Goal: Information Seeking & Learning: Learn about a topic

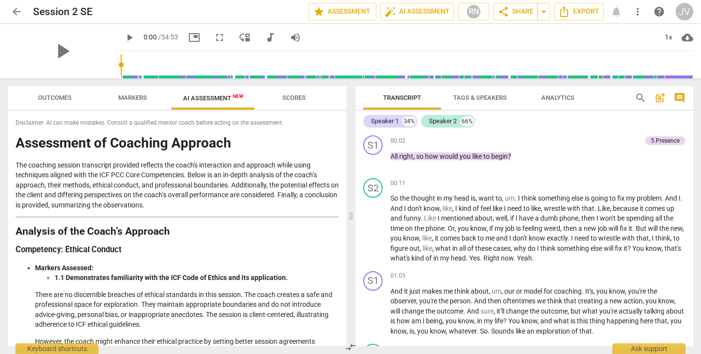
scroll to position [3160, 0]
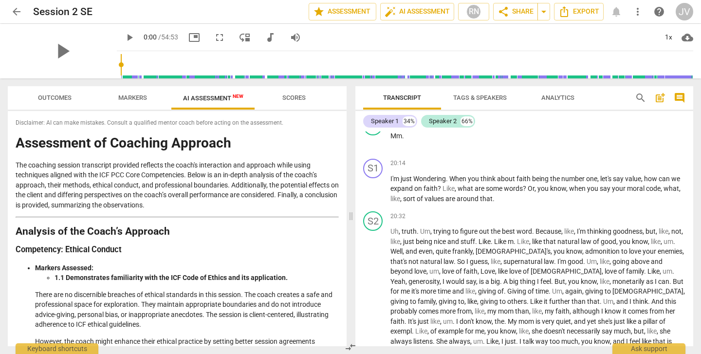
click at [15, 9] on span "arrow_back" at bounding box center [17, 12] width 12 height 12
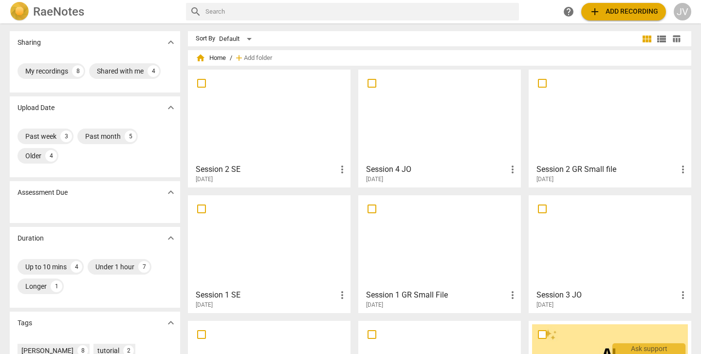
click at [269, 162] on div "Session 2 SE more_vert [DATE]" at bounding box center [269, 171] width 157 height 24
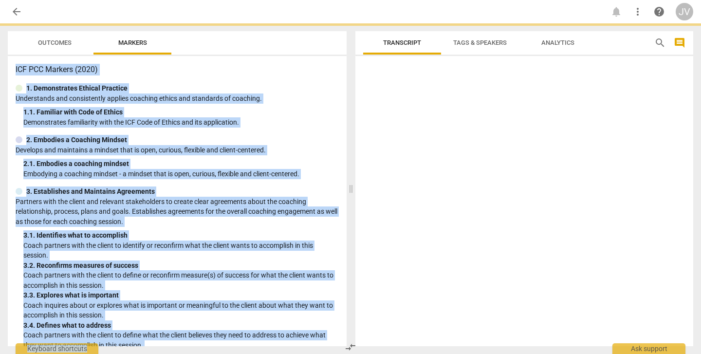
click at [269, 162] on div "2. 1. Embodies a coaching mindset" at bounding box center [180, 164] width 315 height 10
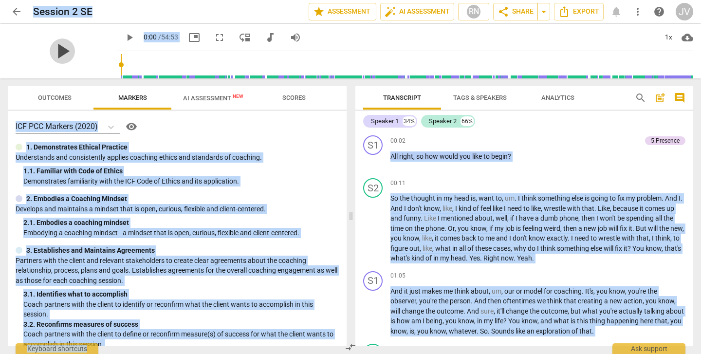
click at [57, 50] on span "play_arrow" at bounding box center [62, 50] width 25 height 25
click at [188, 38] on span "picture_in_picture" at bounding box center [194, 38] width 12 height 12
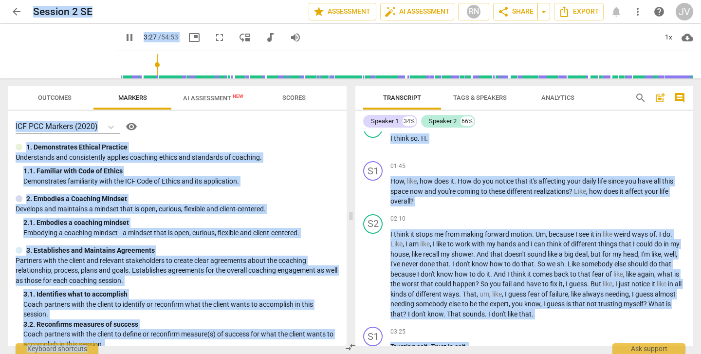
scroll to position [474, 0]
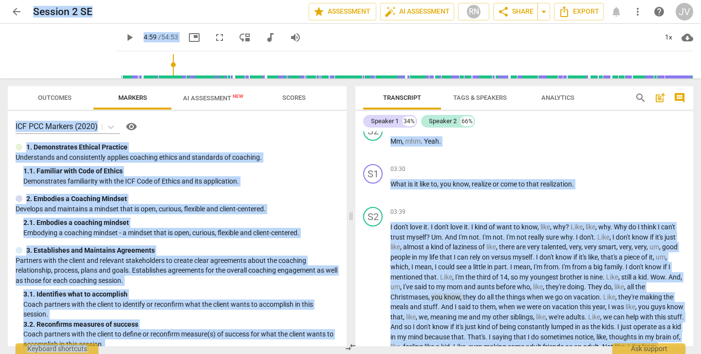
type input "300"
click at [18, 12] on span "arrow_back" at bounding box center [17, 12] width 12 height 12
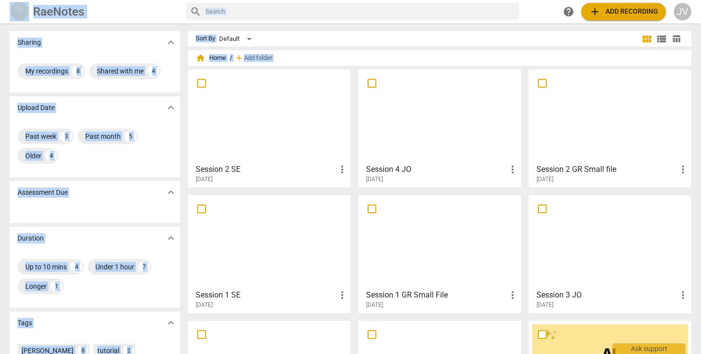
click at [599, 139] on div at bounding box center [610, 116] width 156 height 86
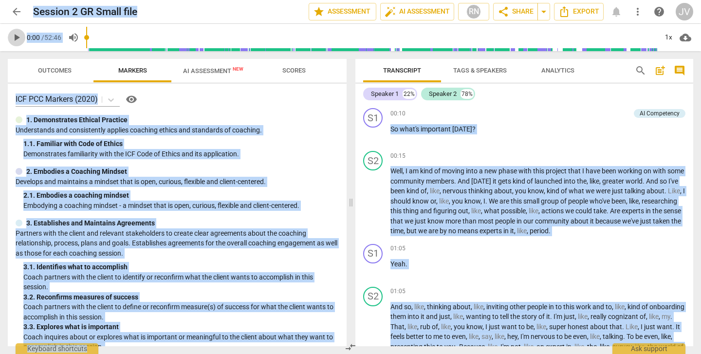
click at [19, 37] on span "play_arrow" at bounding box center [17, 38] width 12 height 12
click at [19, 39] on span "pause" at bounding box center [17, 38] width 12 height 12
type input "11"
click at [17, 12] on span "arrow_back" at bounding box center [17, 12] width 12 height 12
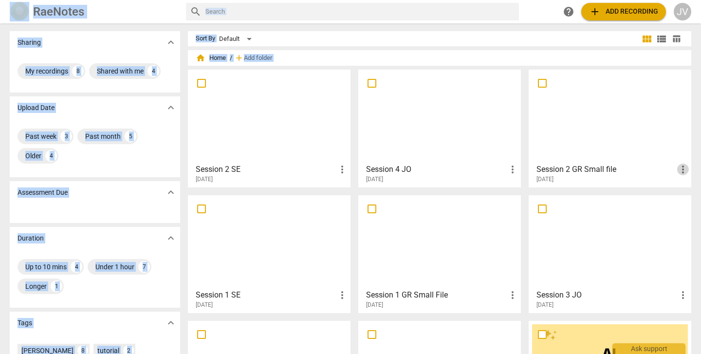
click at [683, 170] on span "more_vert" at bounding box center [683, 170] width 12 height 12
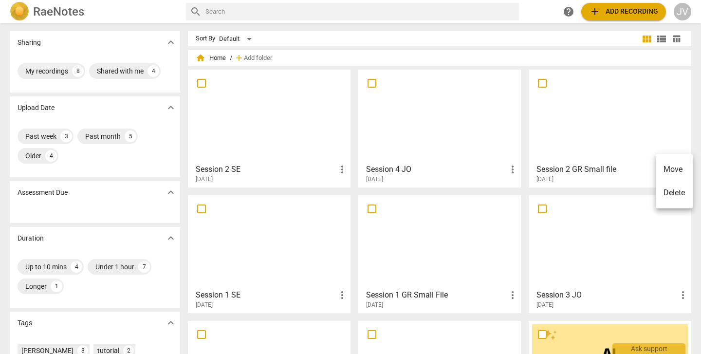
click at [603, 171] on div at bounding box center [350, 177] width 701 height 354
click at [603, 170] on h3 "Session 2 GR Small file" at bounding box center [606, 170] width 141 height 12
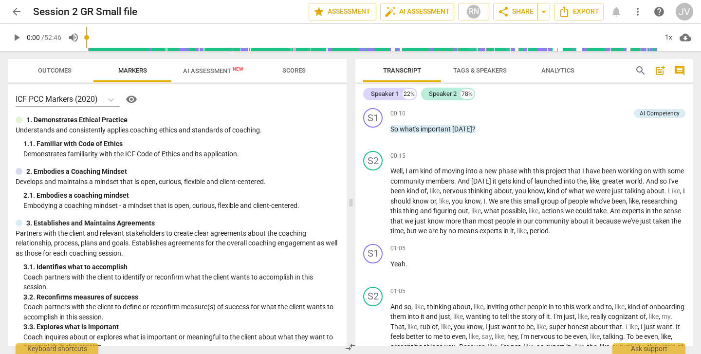
click at [228, 68] on span "AI Assessment New" at bounding box center [213, 70] width 60 height 7
